Goal: Task Accomplishment & Management: Use online tool/utility

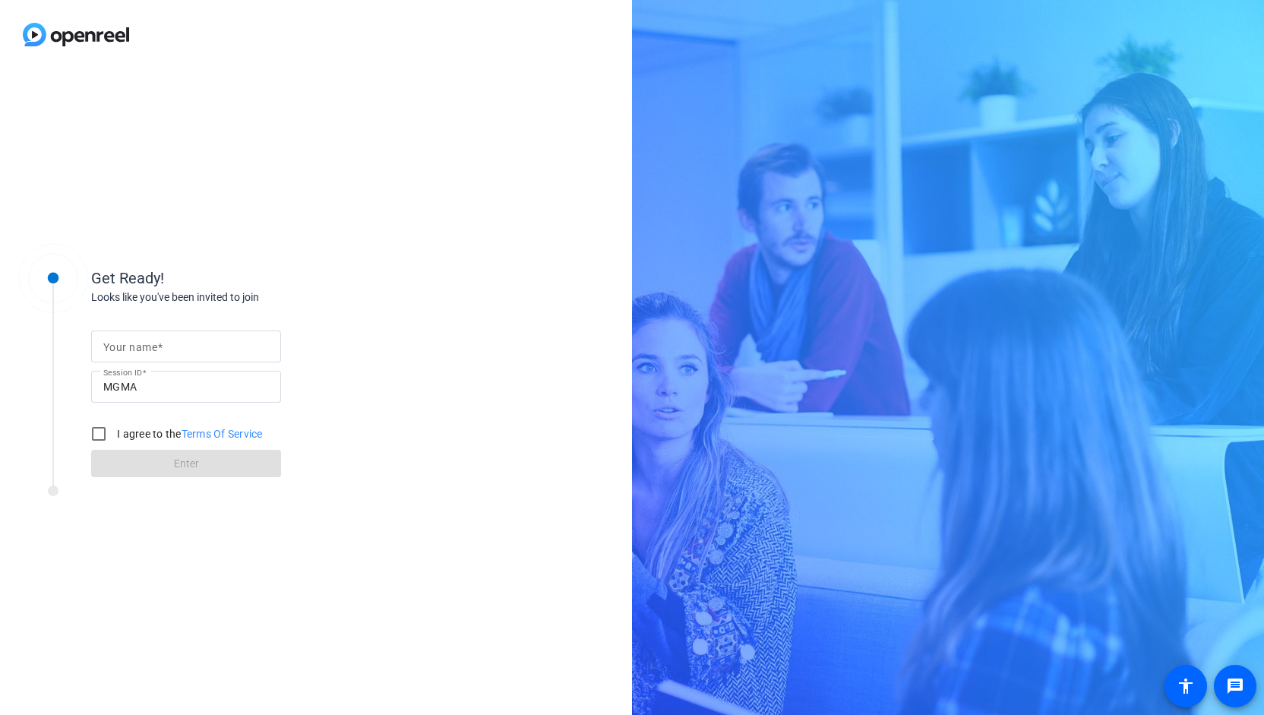
click at [172, 370] on div at bounding box center [186, 370] width 190 height 17
click at [176, 356] on div at bounding box center [186, 346] width 166 height 32
click at [178, 351] on input "Your name" at bounding box center [186, 346] width 166 height 18
type input "[PERSON_NAME]"
click at [101, 435] on input "I agree to the Terms Of Service" at bounding box center [99, 433] width 30 height 30
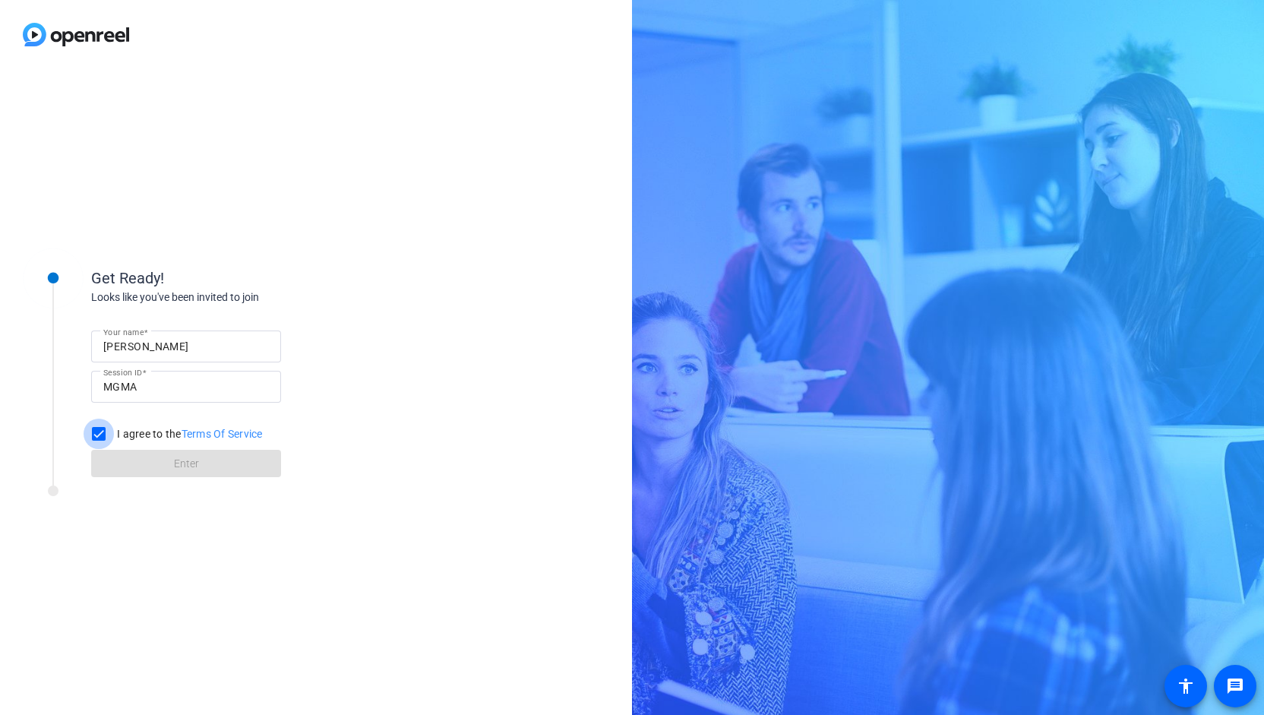
checkbox input "true"
click at [138, 463] on span at bounding box center [186, 463] width 190 height 36
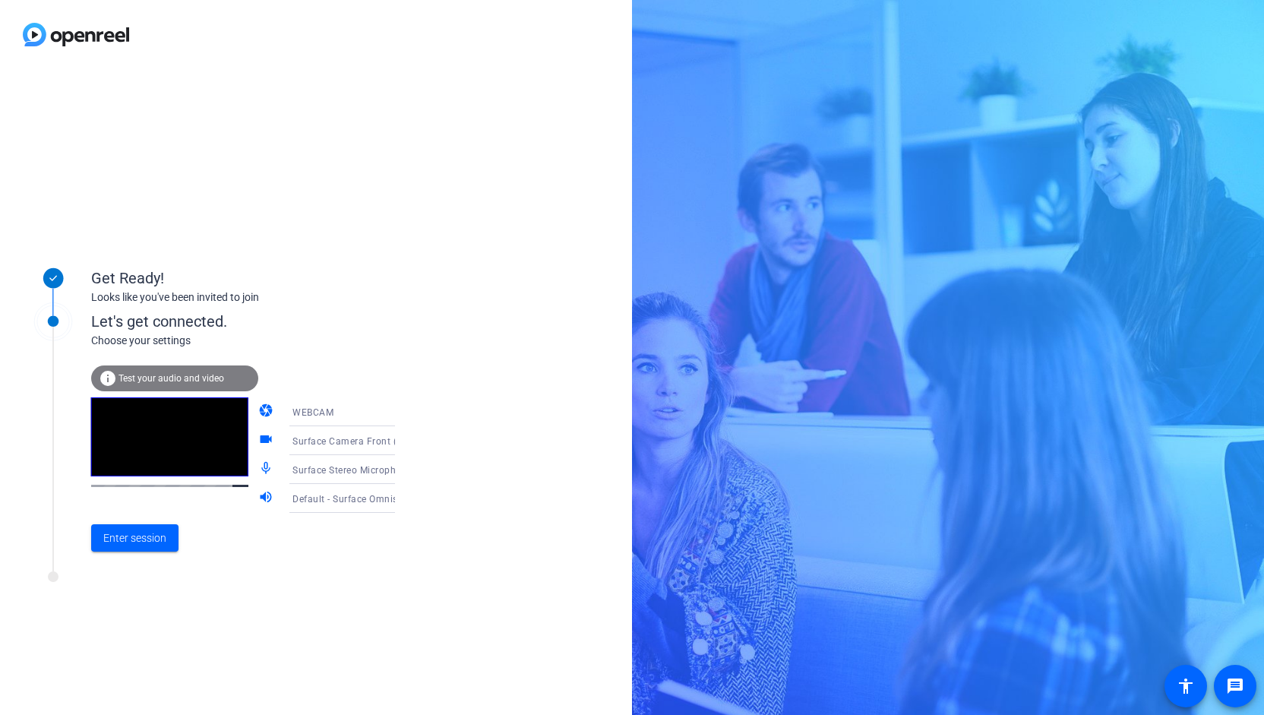
click at [258, 437] on mat-icon "videocam" at bounding box center [267, 440] width 18 height 18
click at [115, 556] on div "Enter session" at bounding box center [258, 538] width 335 height 50
click at [119, 535] on span "Enter session" at bounding box center [134, 538] width 63 height 16
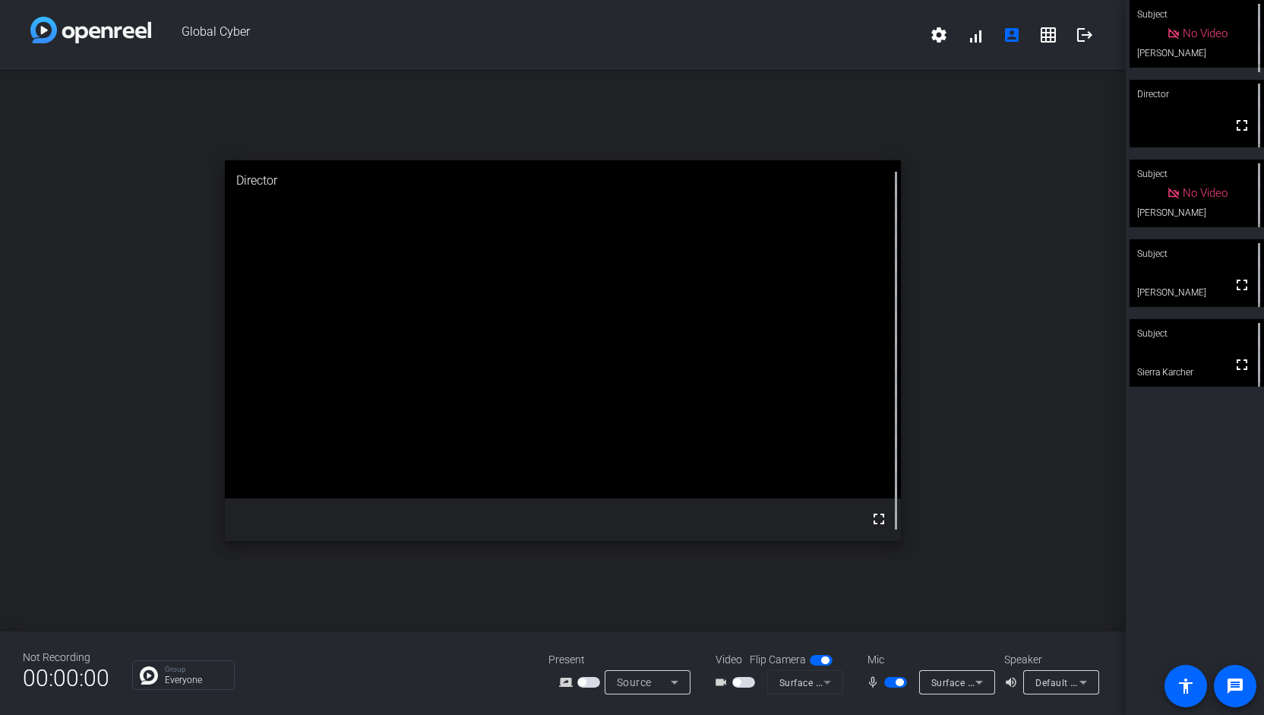
click at [1211, 351] on video at bounding box center [1196, 353] width 134 height 68
click at [889, 687] on span "button" at bounding box center [895, 682] width 23 height 11
click at [893, 687] on span "button" at bounding box center [895, 682] width 23 height 11
click at [892, 684] on span "button" at bounding box center [895, 682] width 23 height 11
